Goal: Task Accomplishment & Management: Use online tool/utility

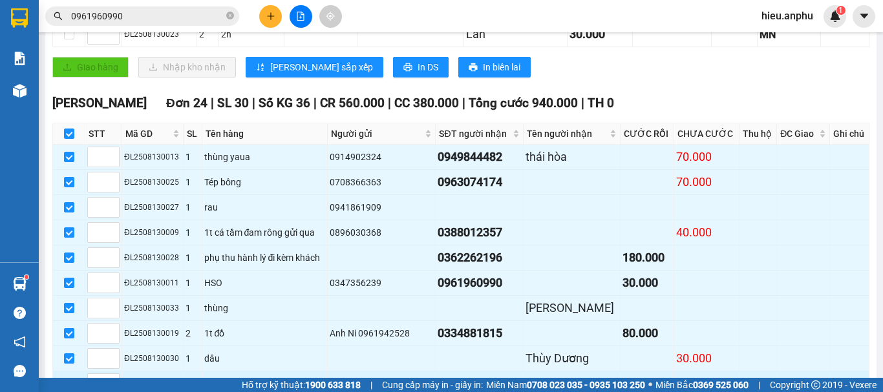
scroll to position [539, 0]
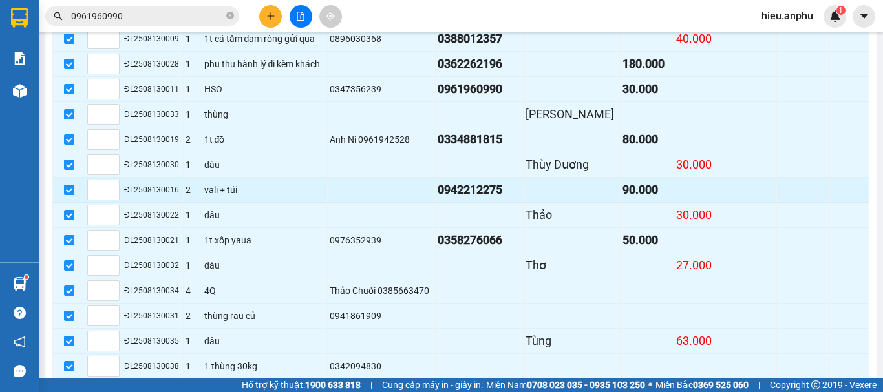
click at [72, 195] on input "checkbox" at bounding box center [69, 190] width 10 height 10
checkbox input "false"
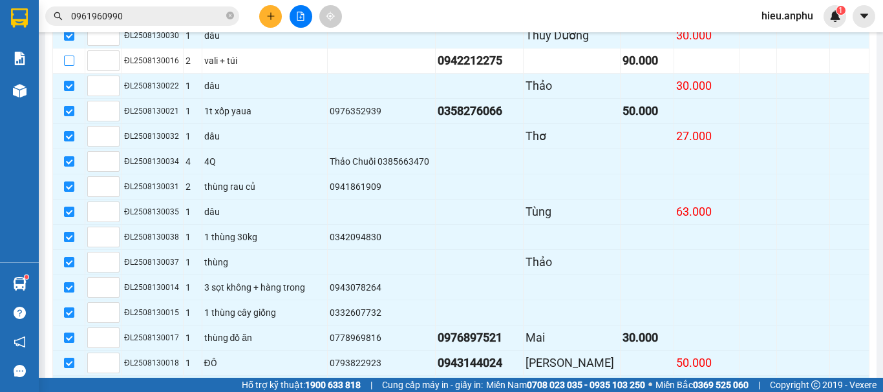
scroll to position [798, 0]
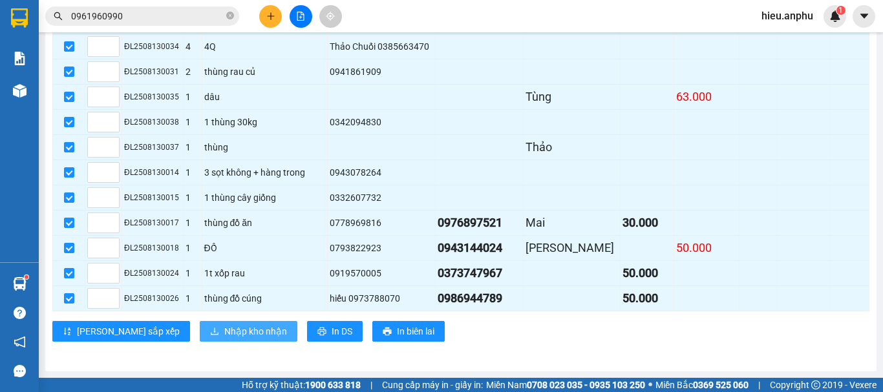
click at [224, 336] on span "Nhập kho nhận" at bounding box center [255, 331] width 63 height 14
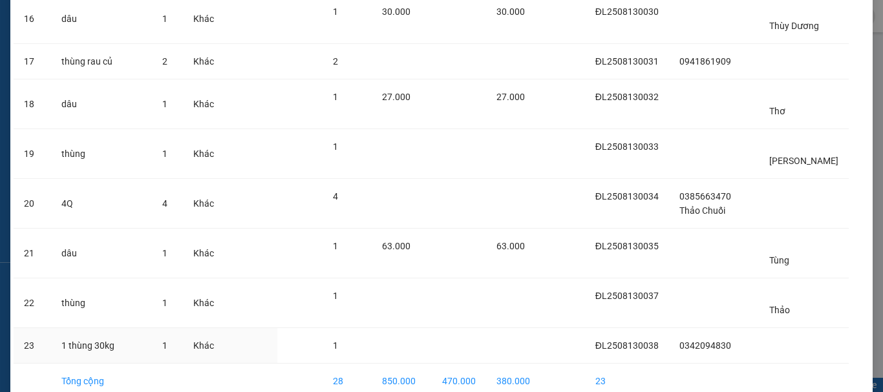
scroll to position [841, 0]
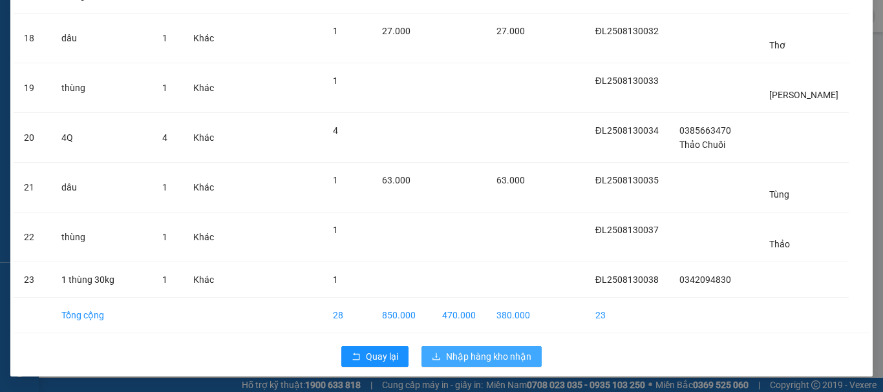
click at [513, 359] on span "Nhập hàng kho nhận" at bounding box center [488, 357] width 85 height 14
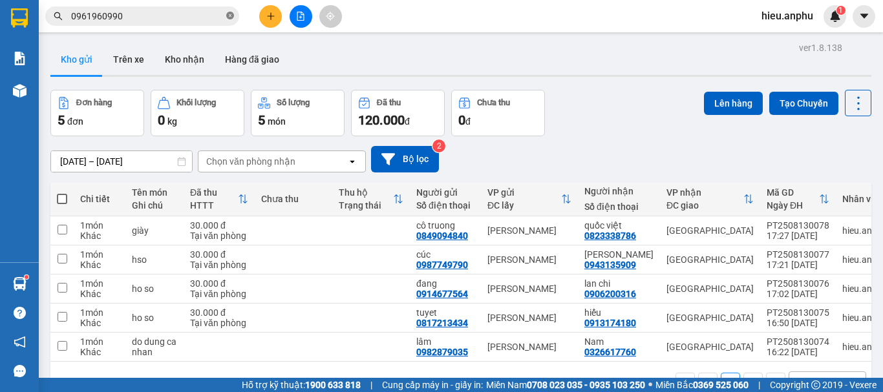
click at [227, 13] on icon "close-circle" at bounding box center [230, 16] width 8 height 8
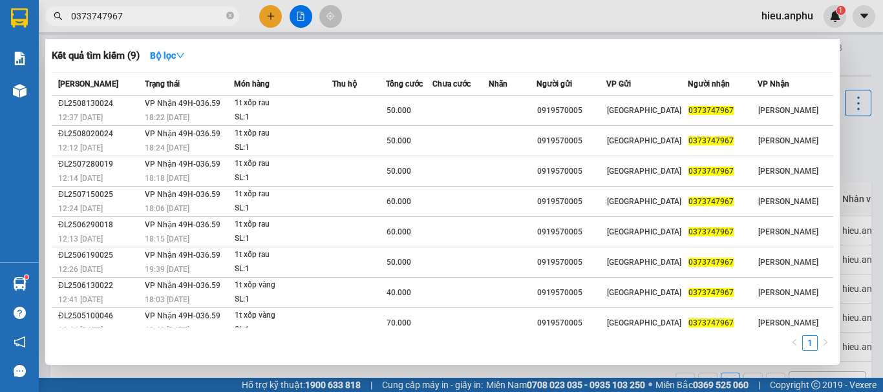
type input "0373747967"
click at [857, 63] on div at bounding box center [441, 196] width 883 height 392
